Goal: Obtain resource: Obtain resource

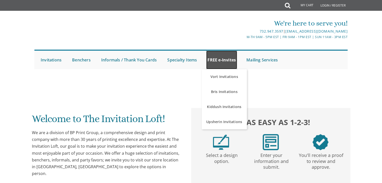
click at [220, 66] on link "FREE e-Invites" at bounding box center [221, 60] width 31 height 19
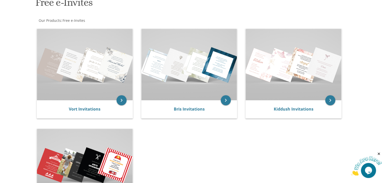
scroll to position [110, 0]
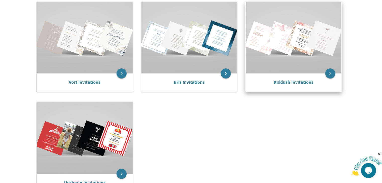
click at [305, 85] on div "Kiddush Invitations" at bounding box center [293, 83] width 84 height 6
click at [298, 83] on link "Kiddush Invitations" at bounding box center [293, 83] width 40 height 6
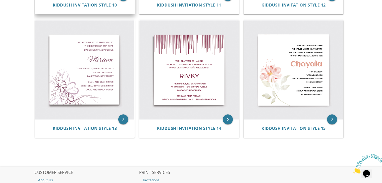
scroll to position [584, 0]
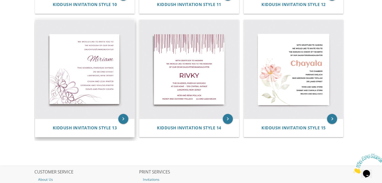
click at [77, 73] on img at bounding box center [84, 69] width 99 height 99
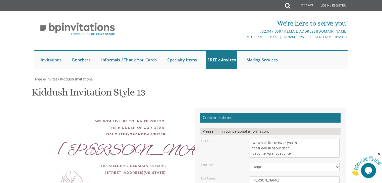
scroll to position [120, 0]
click at [258, 176] on textarea "Miriam" at bounding box center [294, 180] width 90 height 8
type textarea "Leeba Rachel"
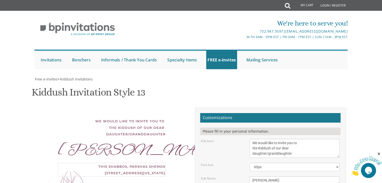
type textarea "This Shabbos, Parshas Eikev 936 Lakeview Drive Lakewood, New Jersey"
type textarea "P"
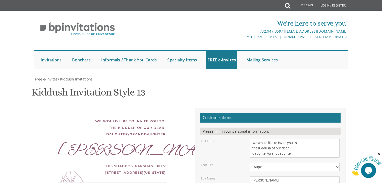
type textarea "Shmuel and faigy baruch"
type textarea "G"
type textarea "Yossi and chavi baruch azriel"
click at [265, 176] on textarea "Miriam" at bounding box center [294, 180] width 90 height 8
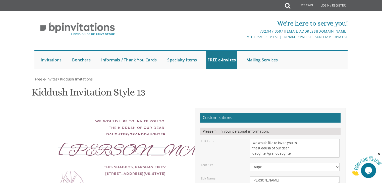
type textarea "Leeba Rochel"
type textarea "Yossi and chavi baruch azriel and nechama simon"
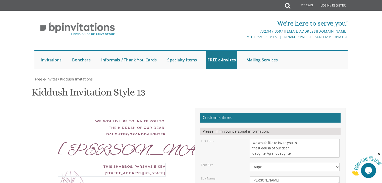
click at [256, 139] on textarea "We would like to invite you to the Kiddush of our dear daughter/granddaughter" at bounding box center [294, 148] width 90 height 19
click at [255, 139] on textarea "We would like to invite you to the Kiddush of our dear daughter/granddaughter" at bounding box center [294, 148] width 90 height 19
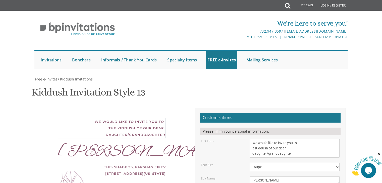
click at [269, 139] on textarea "We would like to invite you to the Kiddush of our dear daughter/granddaughter" at bounding box center [294, 148] width 90 height 19
type textarea "We would like to invite you to a Kiddush for men in honor of our dear daughter/…"
click at [233, 163] on div "Font Size 40px 50px 60px 70px 80px" at bounding box center [270, 167] width 146 height 9
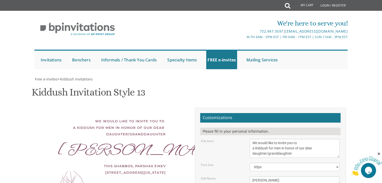
type input "faigysimon1@gmail.com"
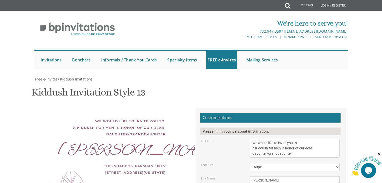
click at [251, 139] on textarea "We would like to invite you to the Kiddush of our dear daughter/granddaughter" at bounding box center [294, 148] width 90 height 19
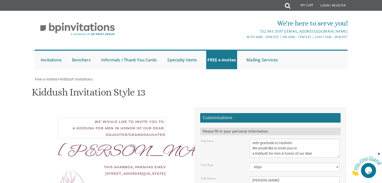
type textarea "with gratitude to Hashem We would like to invite you to a Kiddush for men in ho…"
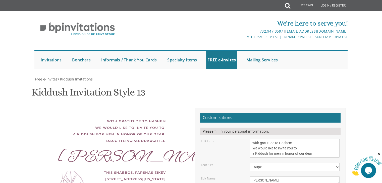
click at [237, 163] on div "Font Size 40px 50px 60px 70px 80px" at bounding box center [270, 167] width 146 height 9
click at [118, 118] on div "with gratitude to Hashem We would like to invite you to a Kiddush for men in ho…" at bounding box center [112, 131] width 108 height 26
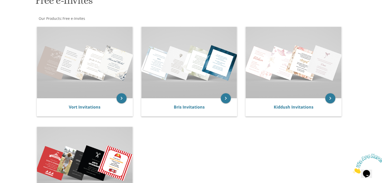
scroll to position [88, 0]
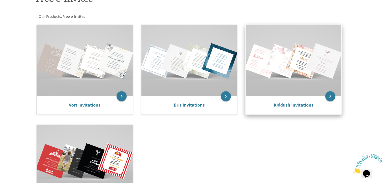
click at [276, 66] on img at bounding box center [293, 61] width 96 height 72
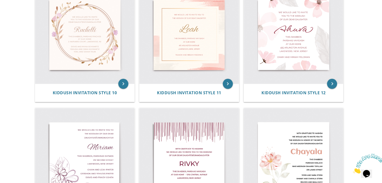
scroll to position [481, 0]
